Goal: Navigation & Orientation: Find specific page/section

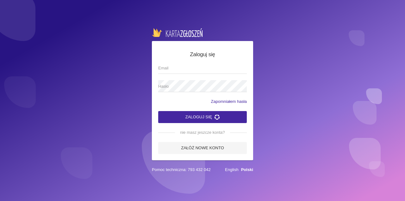
click at [214, 74] on input "Email" at bounding box center [202, 68] width 89 height 12
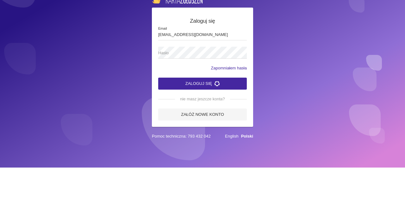
type input "[EMAIL_ADDRESS][DOMAIN_NAME]"
click at [201, 90] on span "Hasło" at bounding box center [199, 86] width 82 height 6
click at [158, 111] on button "Zaloguj się" at bounding box center [202, 117] width 89 height 12
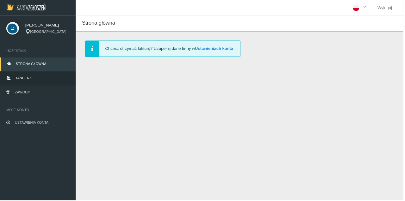
click at [28, 74] on link "Tancerze" at bounding box center [38, 79] width 76 height 14
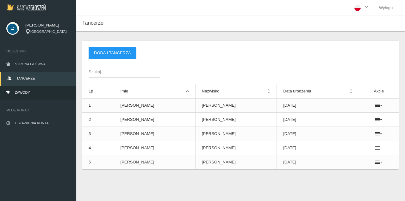
click at [25, 93] on span "Zawody" at bounding box center [22, 93] width 15 height 4
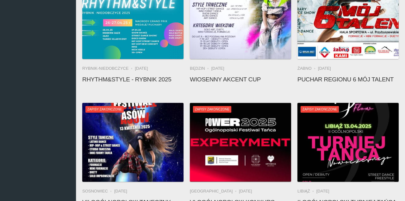
scroll to position [1524, 0]
